Goal: Information Seeking & Learning: Compare options

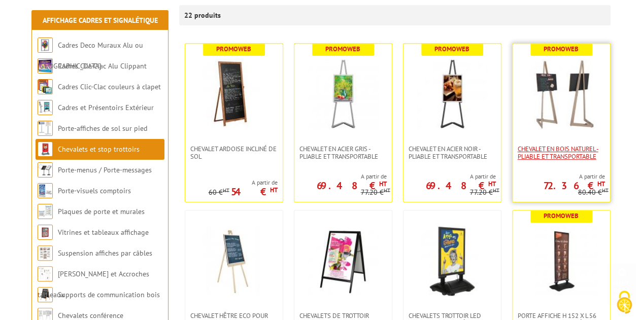
scroll to position [203, 0]
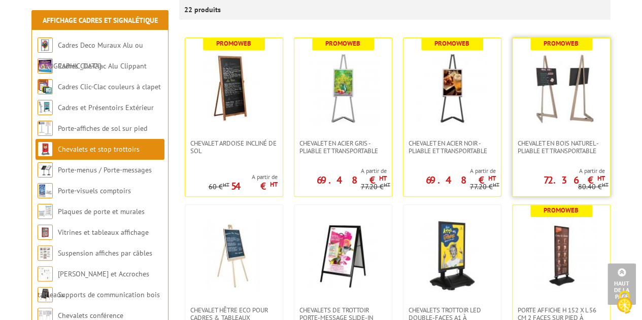
click at [559, 132] on link at bounding box center [561, 88] width 97 height 101
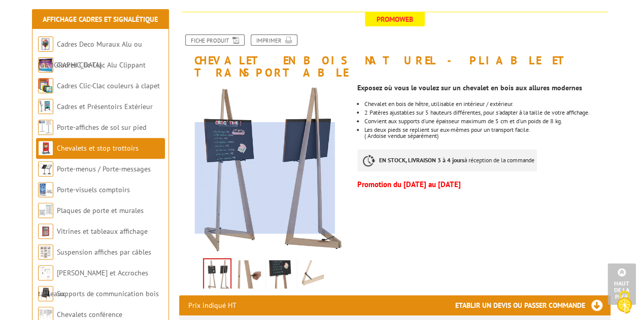
scroll to position [101, 0]
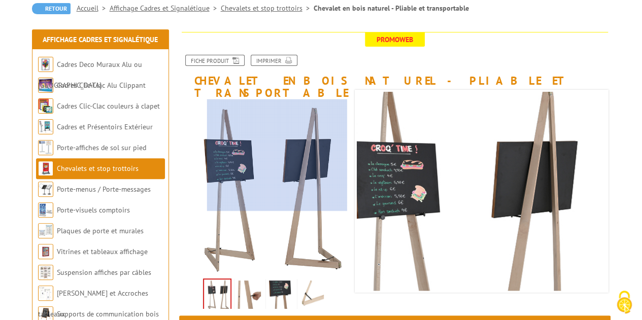
click at [277, 155] on div at bounding box center [277, 155] width 140 height 112
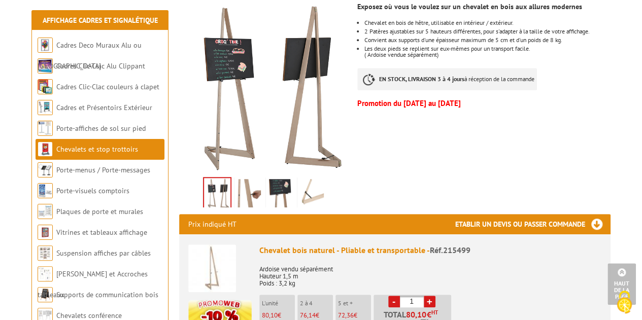
scroll to position [152, 0]
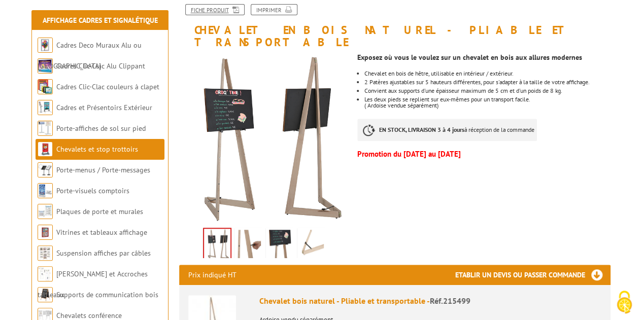
click at [213, 8] on link "Fiche produit" at bounding box center [214, 9] width 59 height 11
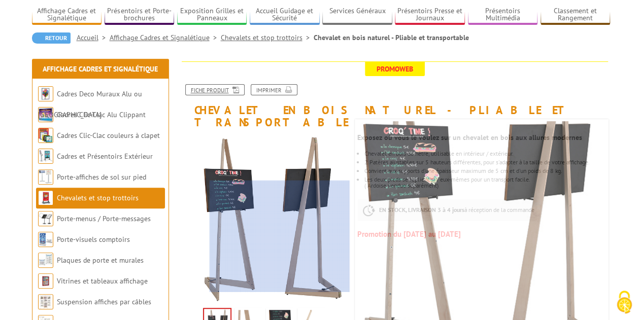
scroll to position [51, 0]
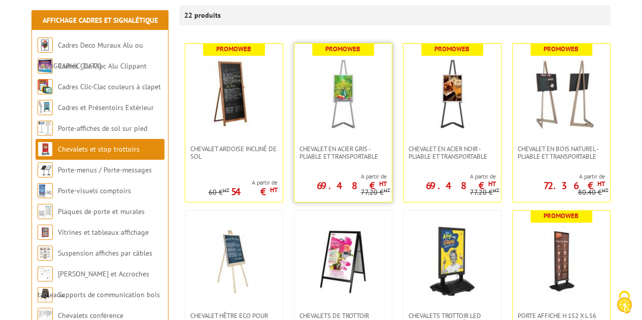
click at [356, 114] on img at bounding box center [343, 94] width 71 height 71
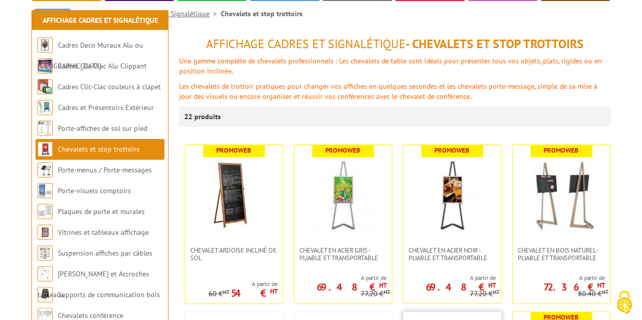
scroll to position [147, 0]
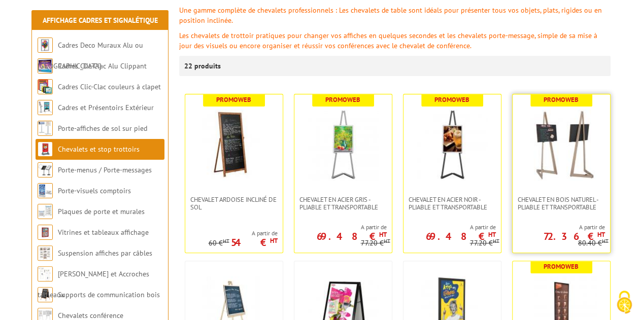
click at [557, 189] on link at bounding box center [561, 144] width 97 height 101
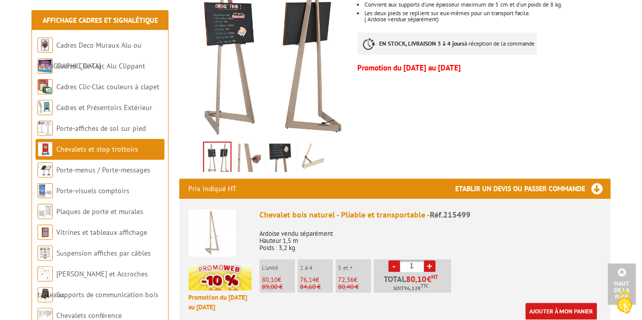
scroll to position [254, 0]
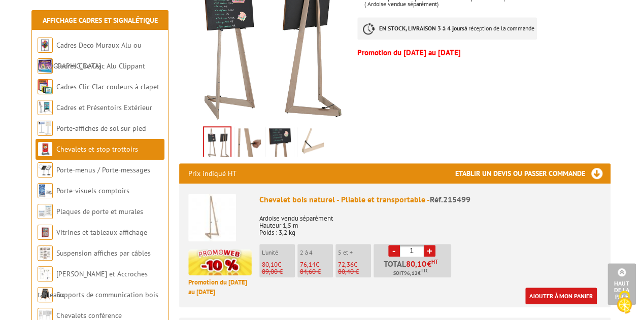
click at [592, 163] on h3 "Etablir un devis ou passer commande" at bounding box center [532, 173] width 155 height 20
click at [596, 165] on h3 "Etablir un devis ou passer commande" at bounding box center [532, 173] width 155 height 20
